Goal: Task Accomplishment & Management: Complete application form

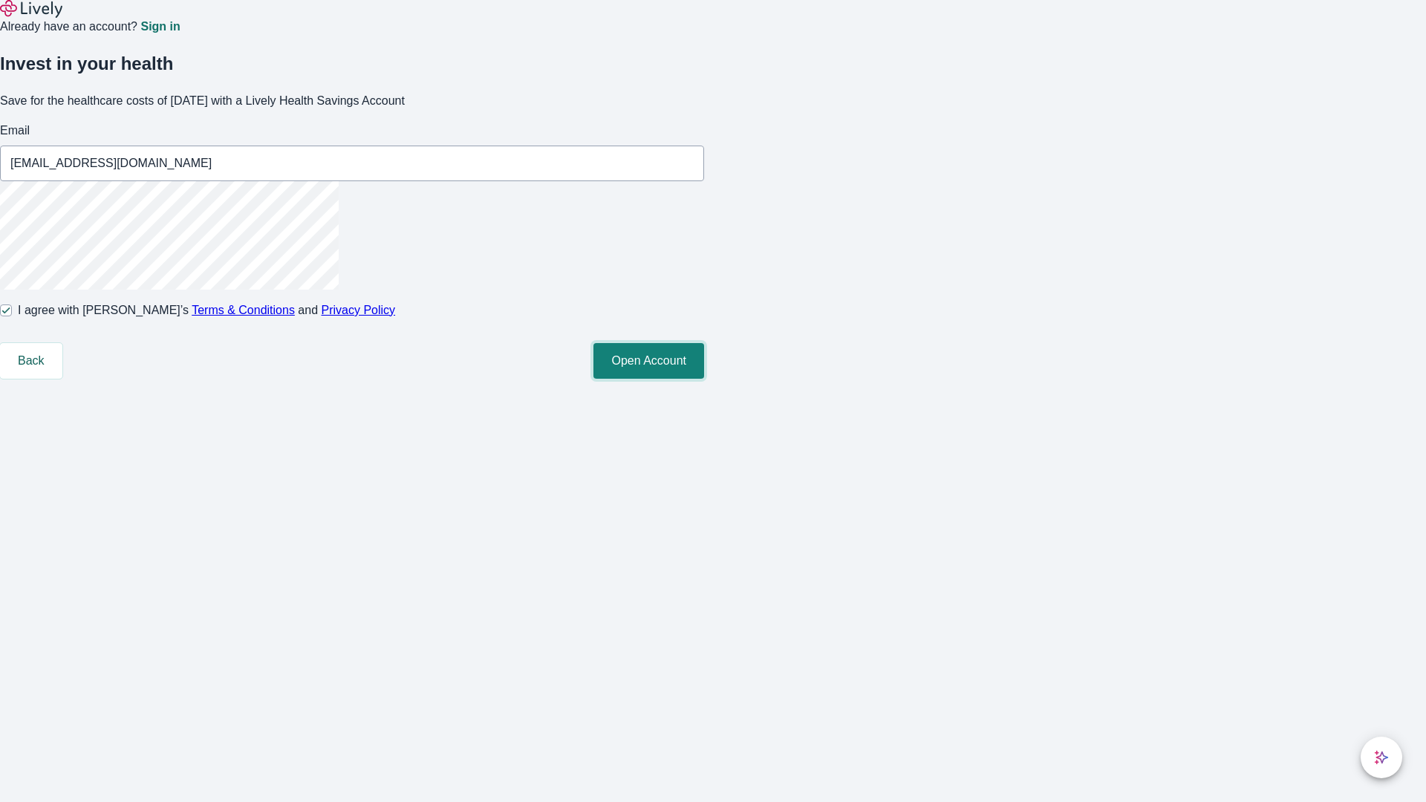
click at [704, 379] on button "Open Account" at bounding box center [649, 361] width 111 height 36
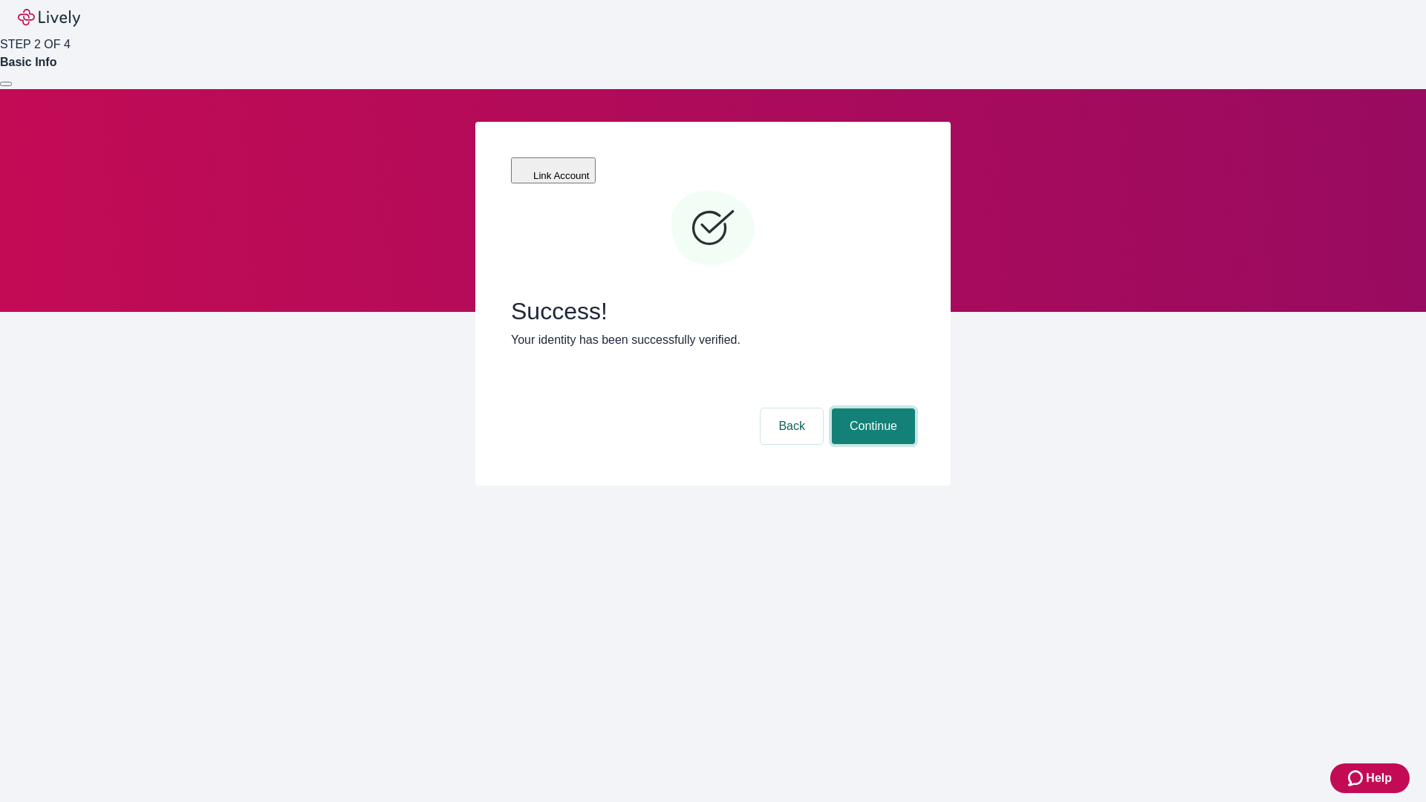
click at [871, 409] on button "Continue" at bounding box center [873, 427] width 83 height 36
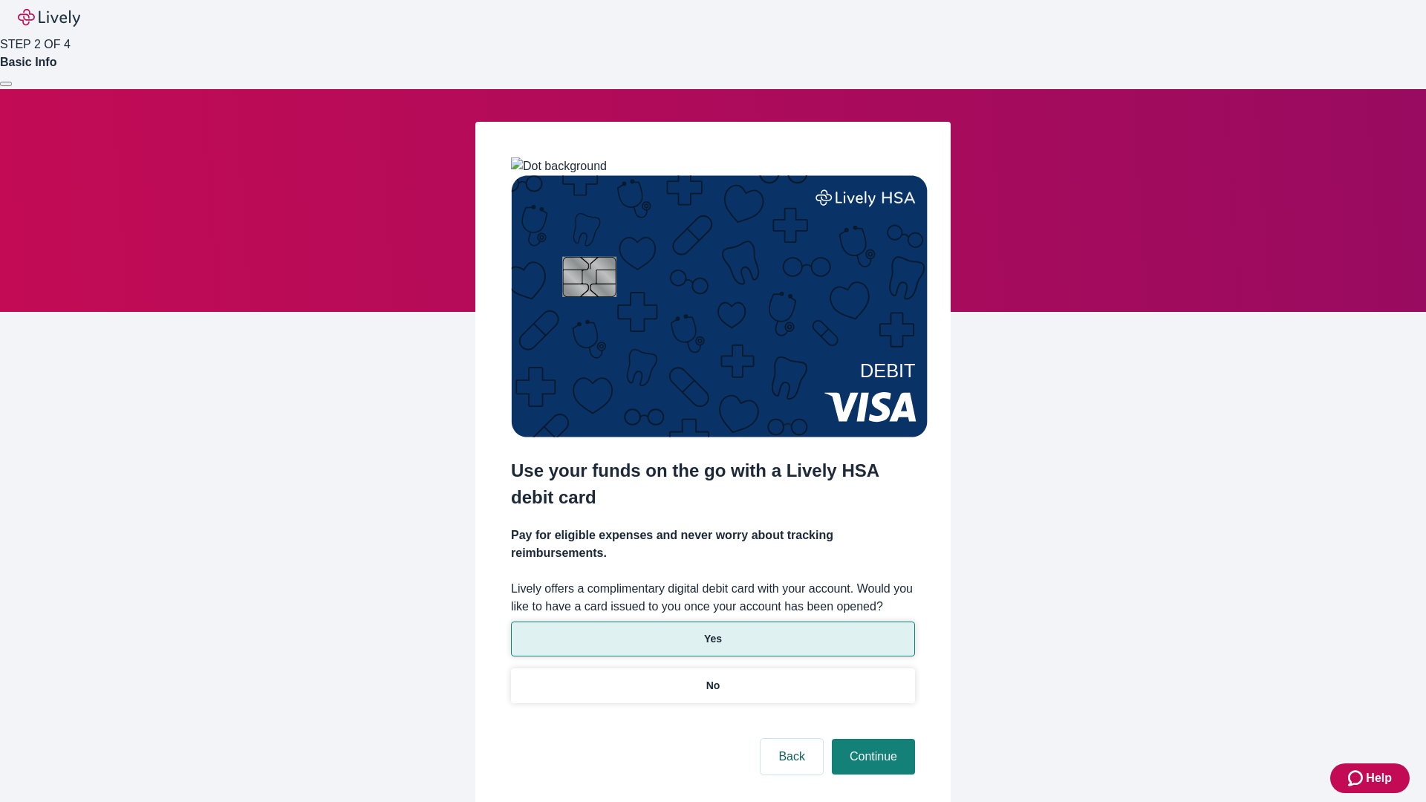
click at [712, 631] on p "Yes" at bounding box center [713, 639] width 18 height 16
click at [871, 739] on button "Continue" at bounding box center [873, 757] width 83 height 36
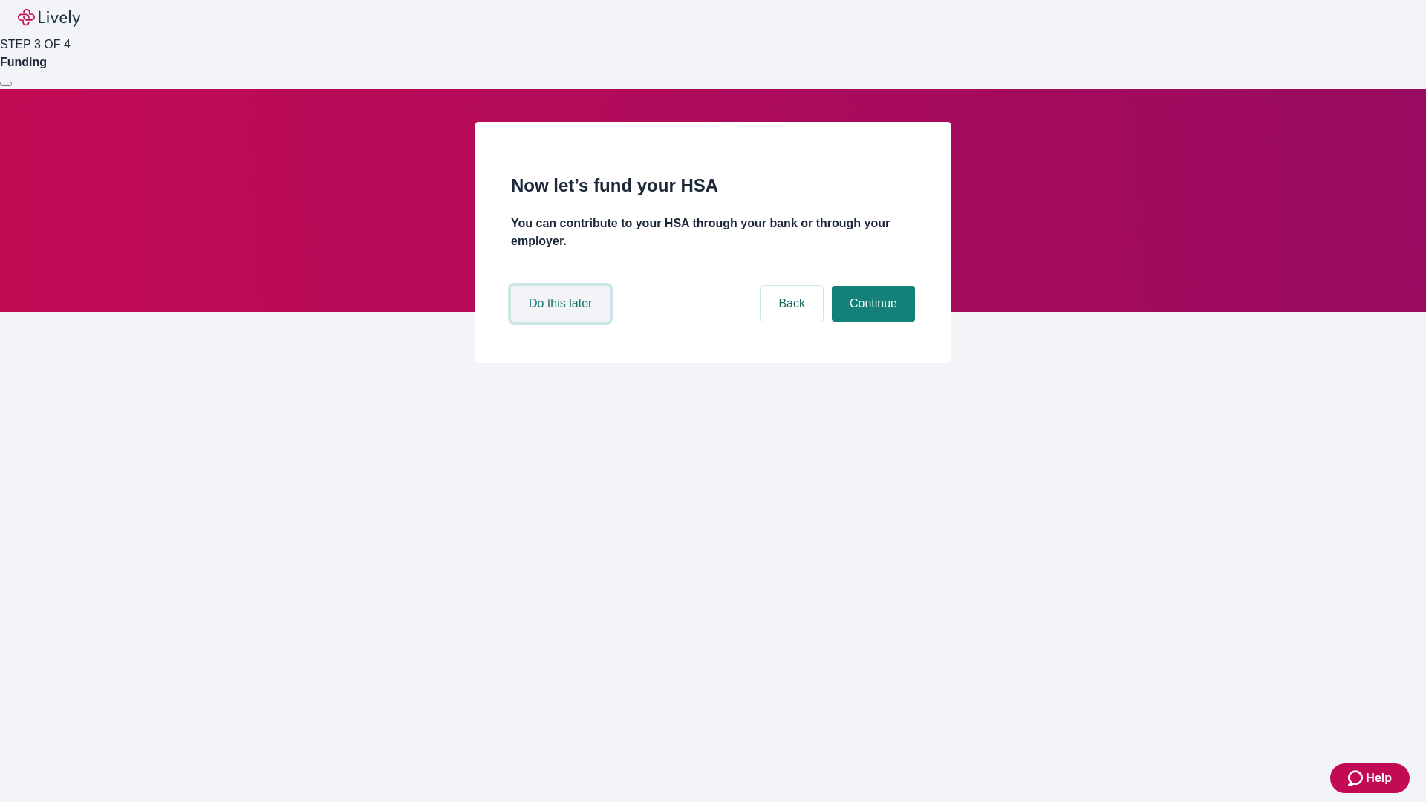
click at [562, 322] on button "Do this later" at bounding box center [560, 304] width 99 height 36
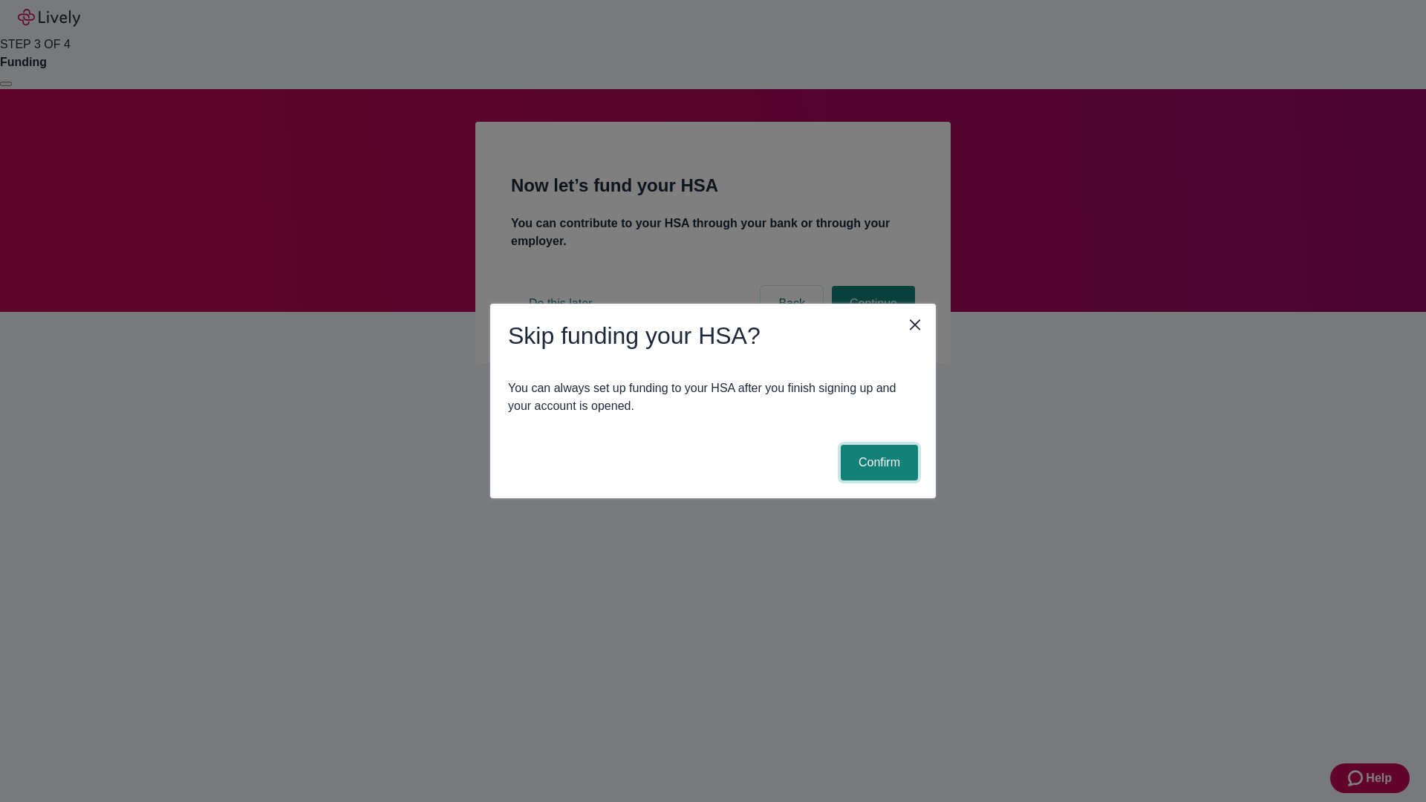
click at [877, 463] on button "Confirm" at bounding box center [879, 463] width 77 height 36
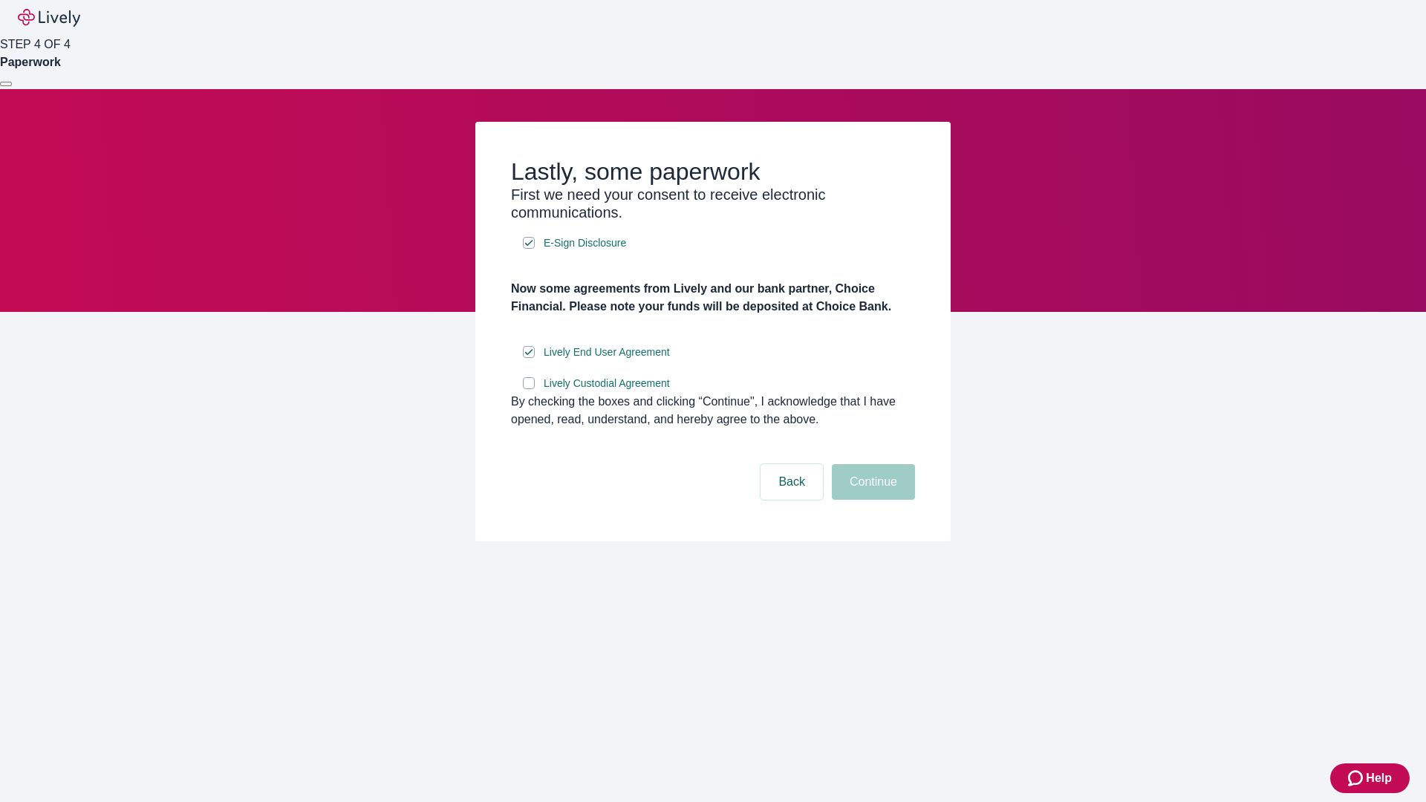
click at [529, 389] on input "Lively Custodial Agreement" at bounding box center [529, 383] width 12 height 12
checkbox input "true"
click at [871, 500] on button "Continue" at bounding box center [873, 482] width 83 height 36
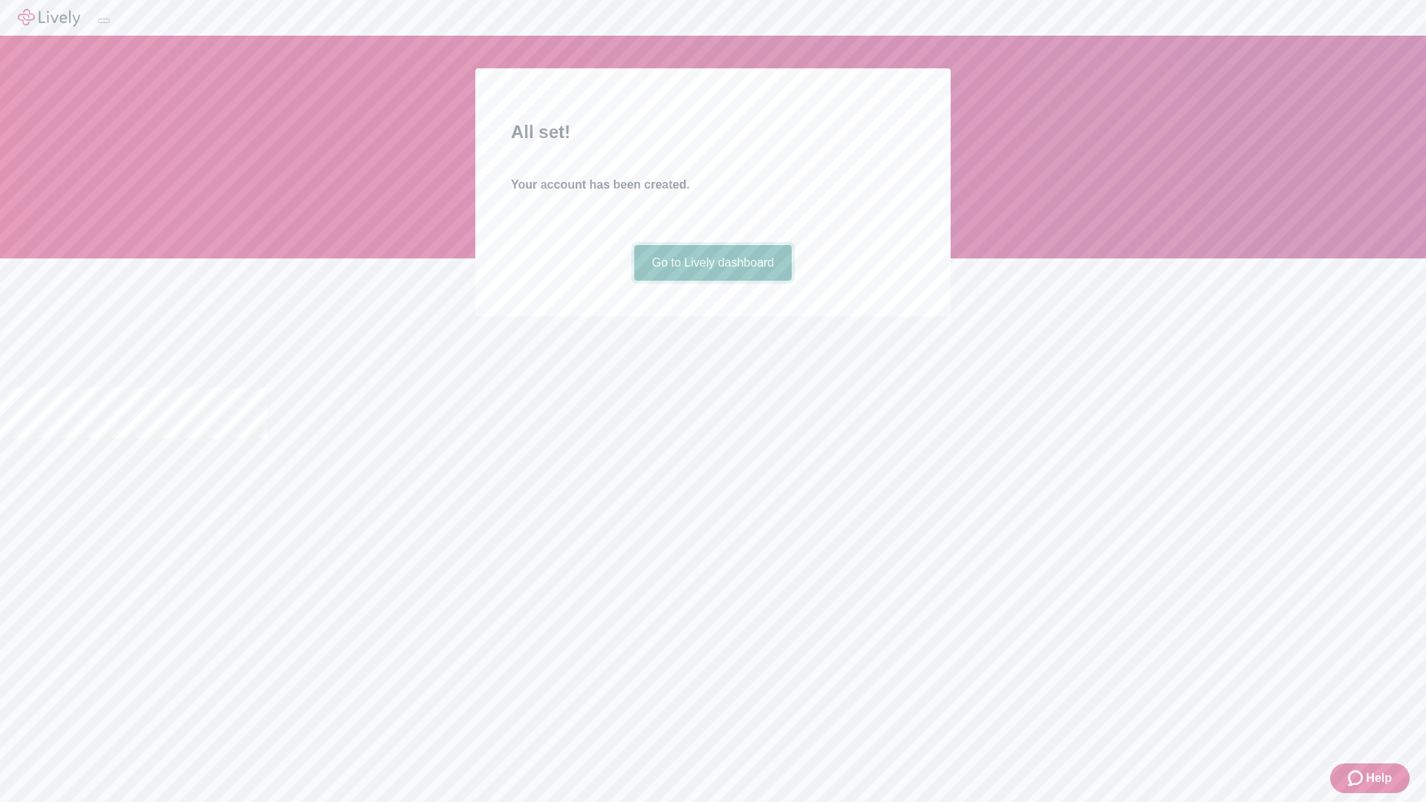
click at [712, 281] on link "Go to Lively dashboard" at bounding box center [713, 263] width 158 height 36
